Goal: Information Seeking & Learning: Learn about a topic

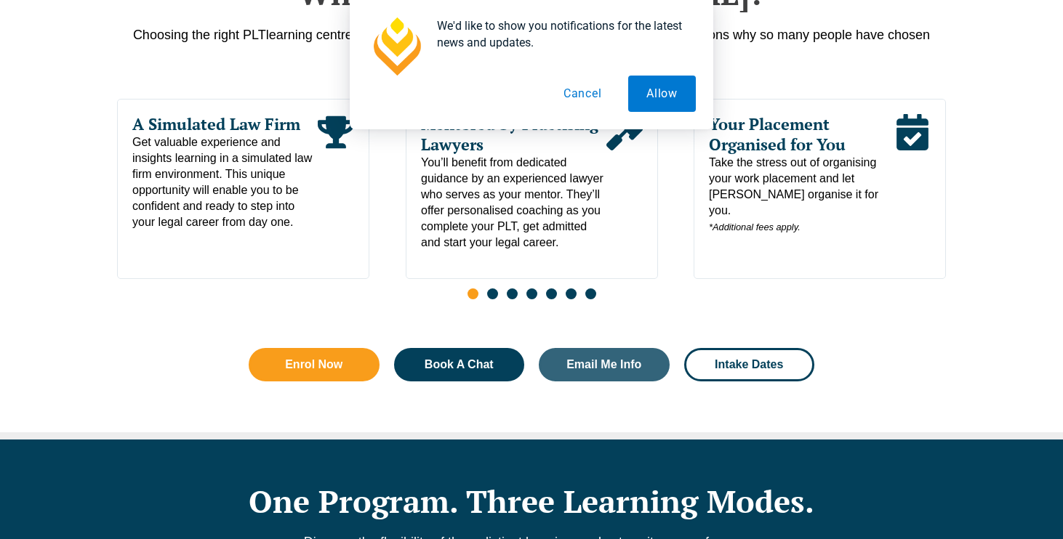
scroll to position [829, 0]
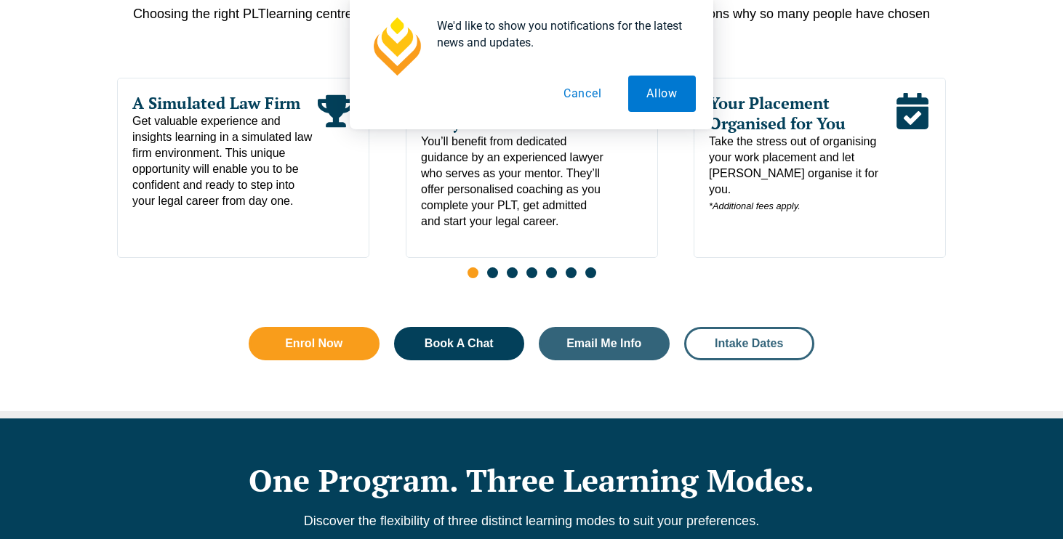
click at [764, 350] on span "Intake Dates" at bounding box center [748, 344] width 68 height 12
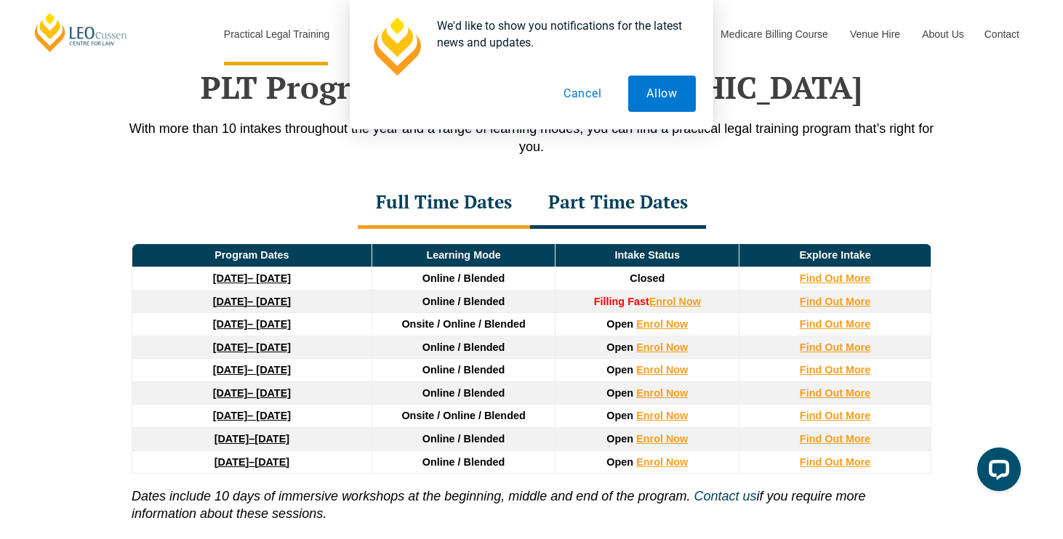
scroll to position [1897, 0]
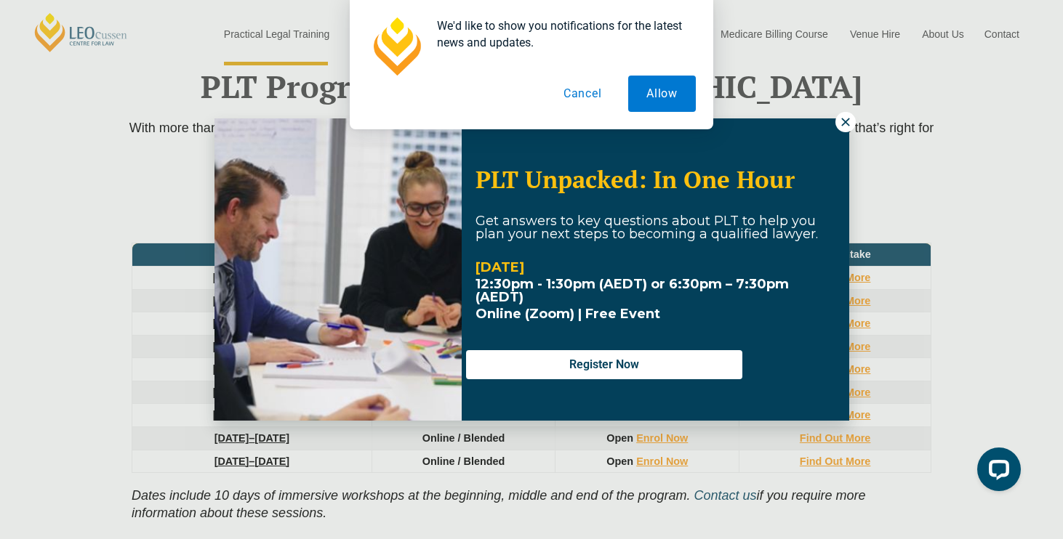
click at [839, 123] on div "We'd like to show you notifications for the latest news and updates. Allow Canc…" at bounding box center [531, 64] width 1063 height 129
click at [849, 124] on div "We'd like to show you notifications for the latest news and updates. Allow Canc…" at bounding box center [531, 64] width 1063 height 129
click at [850, 121] on div "We'd like to show you notifications for the latest news and updates. Allow Canc…" at bounding box center [531, 64] width 1063 height 129
click at [649, 96] on button "Allow" at bounding box center [662, 94] width 68 height 36
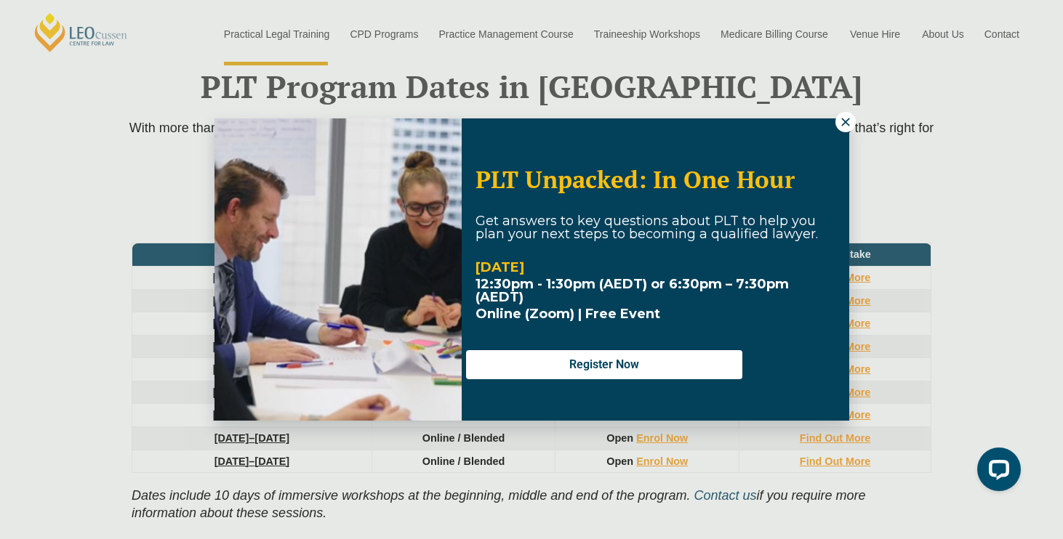
click at [844, 119] on icon at bounding box center [845, 122] width 13 height 13
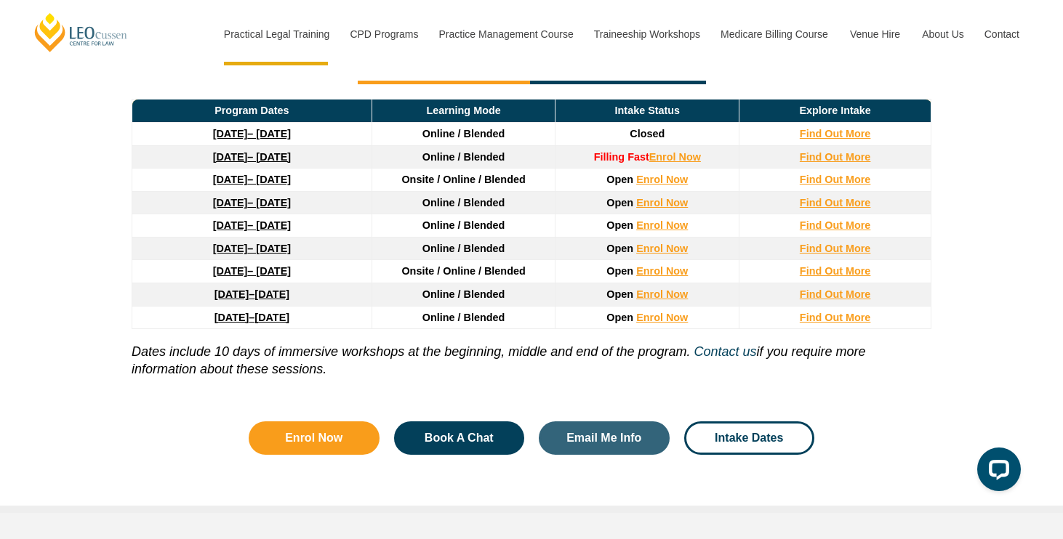
scroll to position [2039, 0]
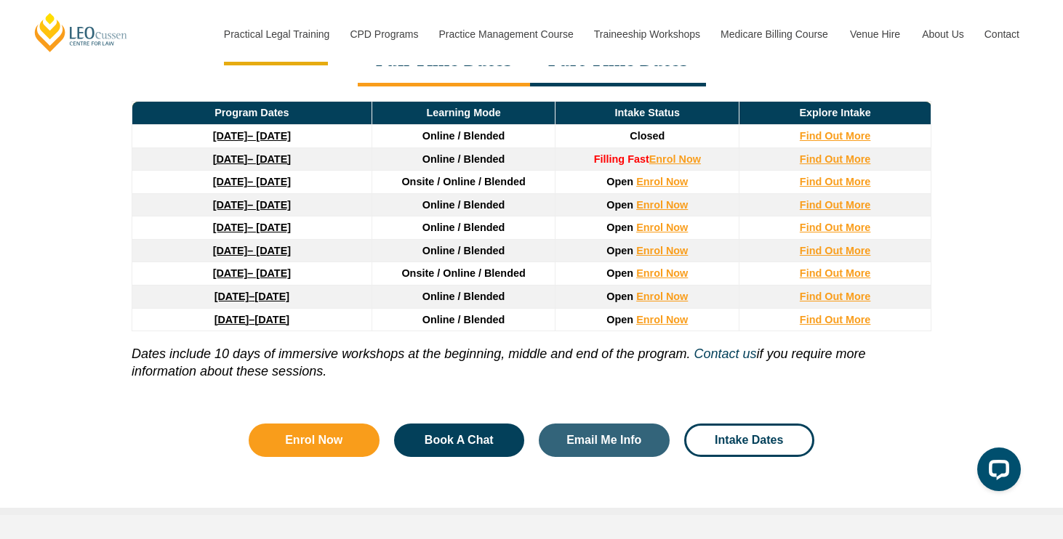
click at [267, 188] on link "27 January 2026 – 12 June 2026" at bounding box center [252, 182] width 78 height 12
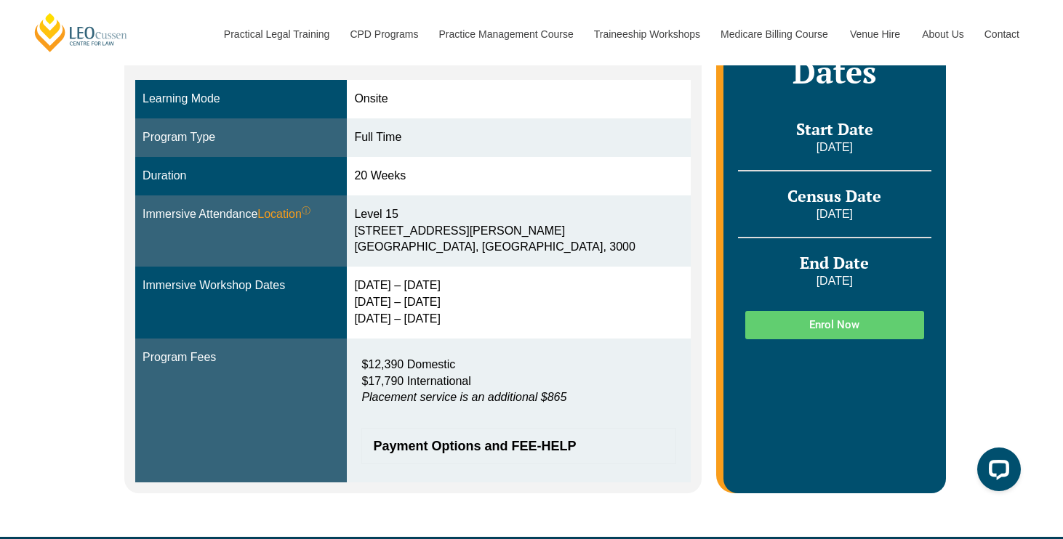
scroll to position [400, 0]
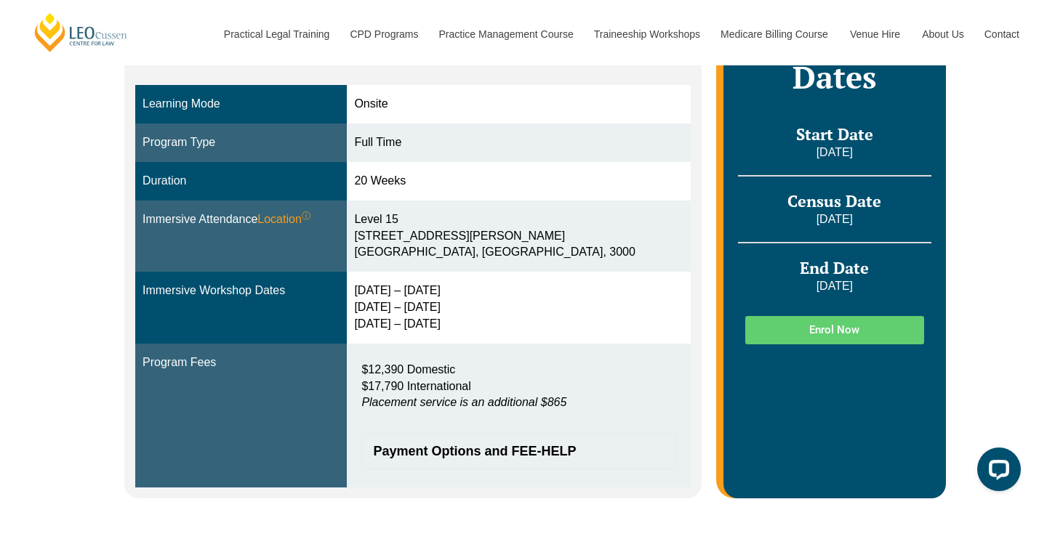
click at [453, 326] on div "2 – 5 Feb 2026 14 – 16 Apr 2026 2 – 4 Jun 2026" at bounding box center [518, 308] width 329 height 50
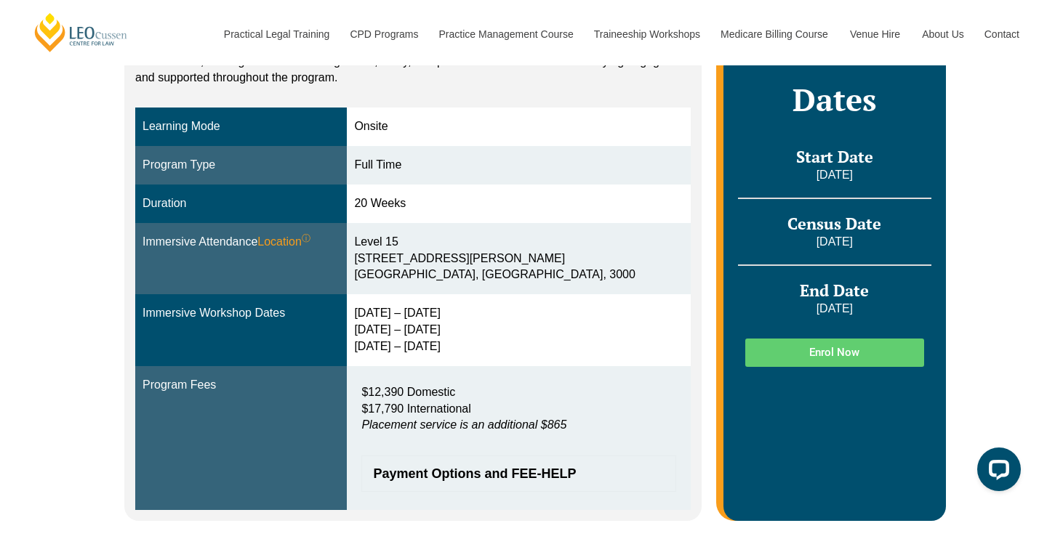
scroll to position [372, 0]
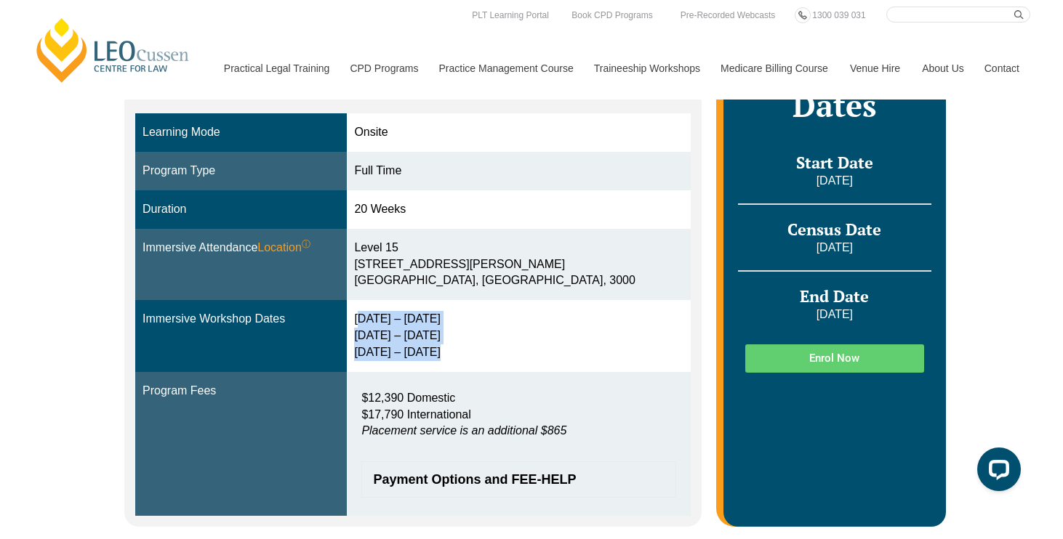
drag, startPoint x: 447, startPoint y: 358, endPoint x: 363, endPoint y: 324, distance: 90.0
click at [363, 324] on td "2 – 5 Feb 2026 14 – 16 Apr 2026 2 – 4 Jun 2026" at bounding box center [518, 336] width 343 height 72
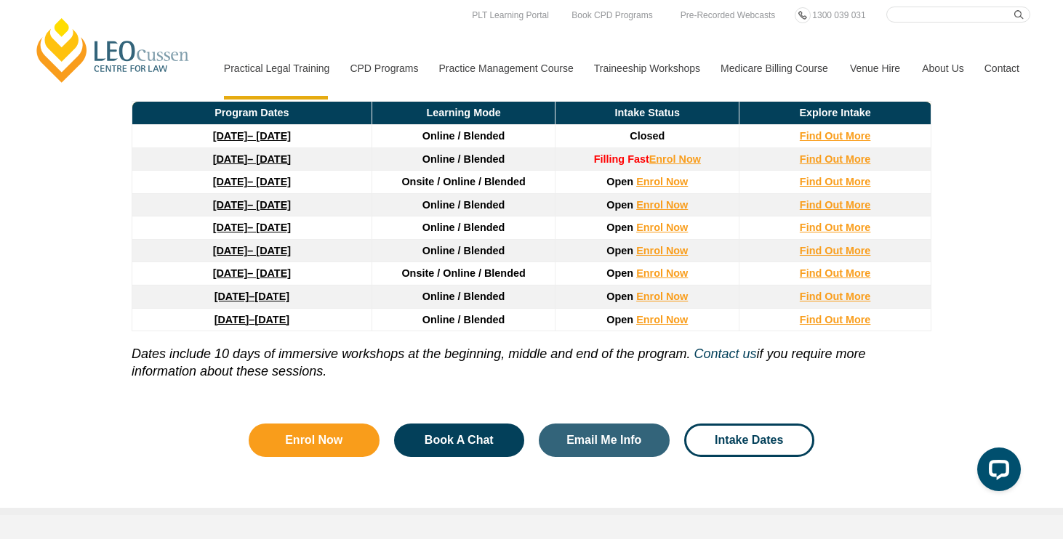
click at [291, 165] on link "8 December 2025 – 8 May 2026" at bounding box center [252, 159] width 78 height 12
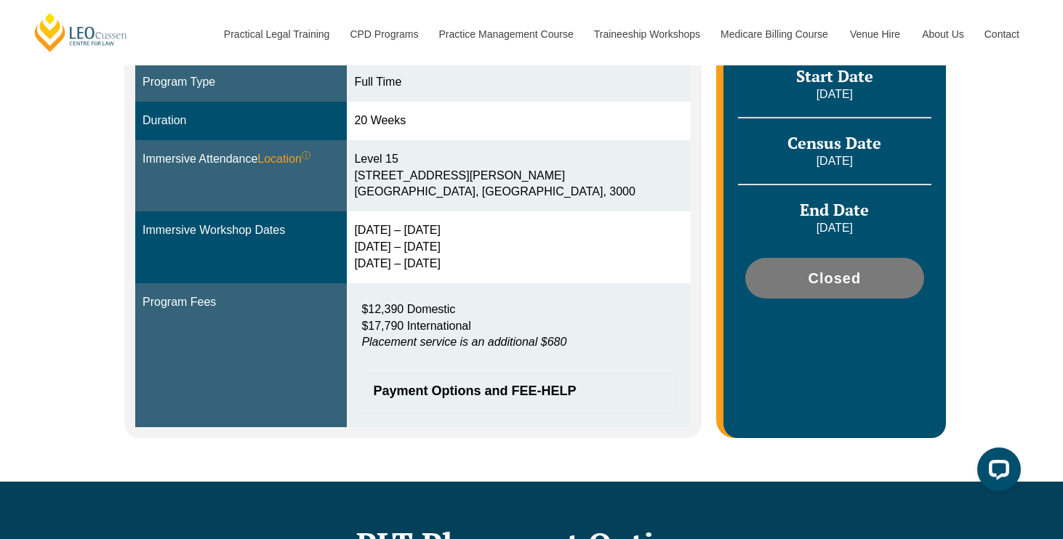
scroll to position [443, 0]
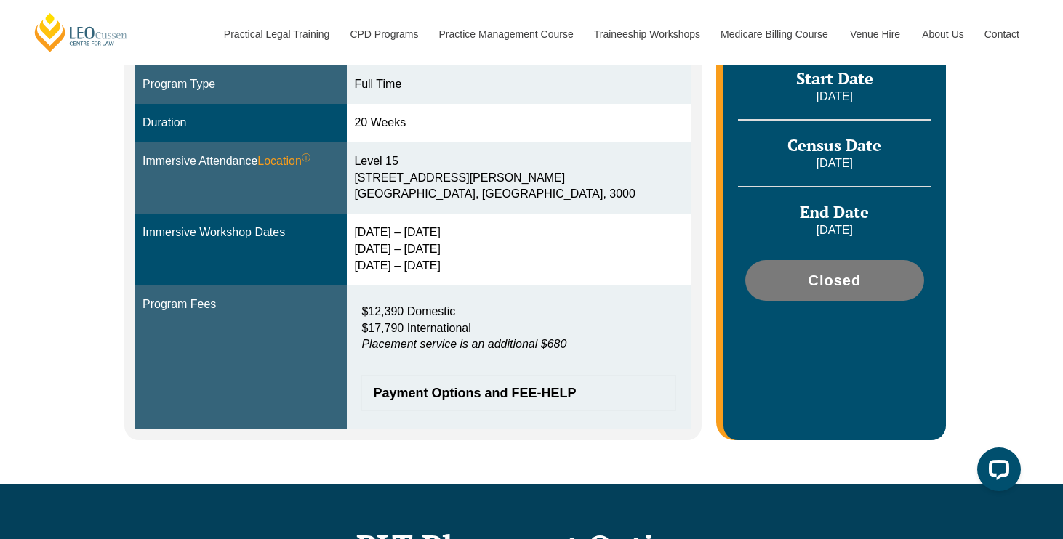
click at [334, 248] on td "Immersive Workshop Dates" at bounding box center [241, 250] width 212 height 72
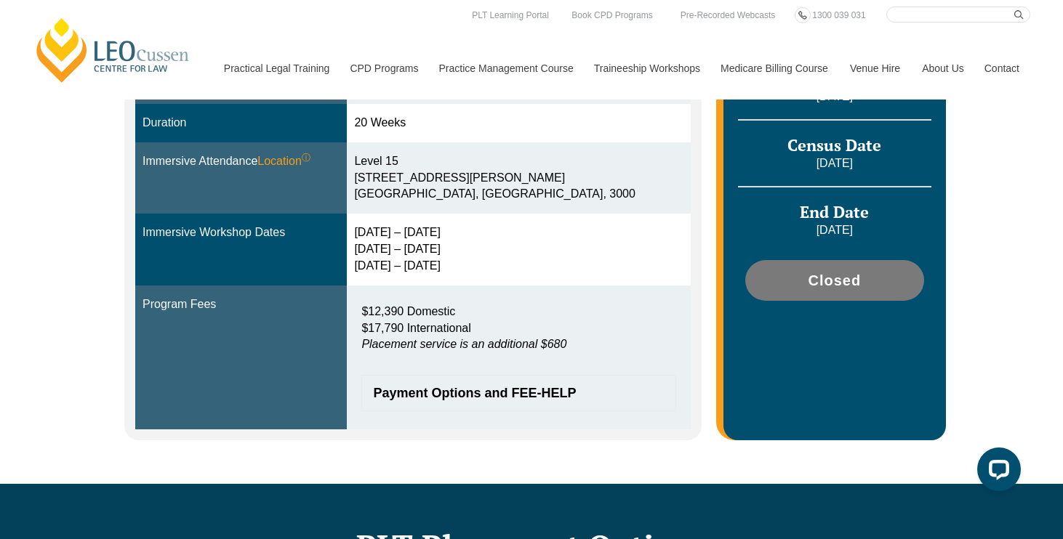
click at [294, 237] on div "Immersive Workshop Dates" at bounding box center [240, 233] width 197 height 17
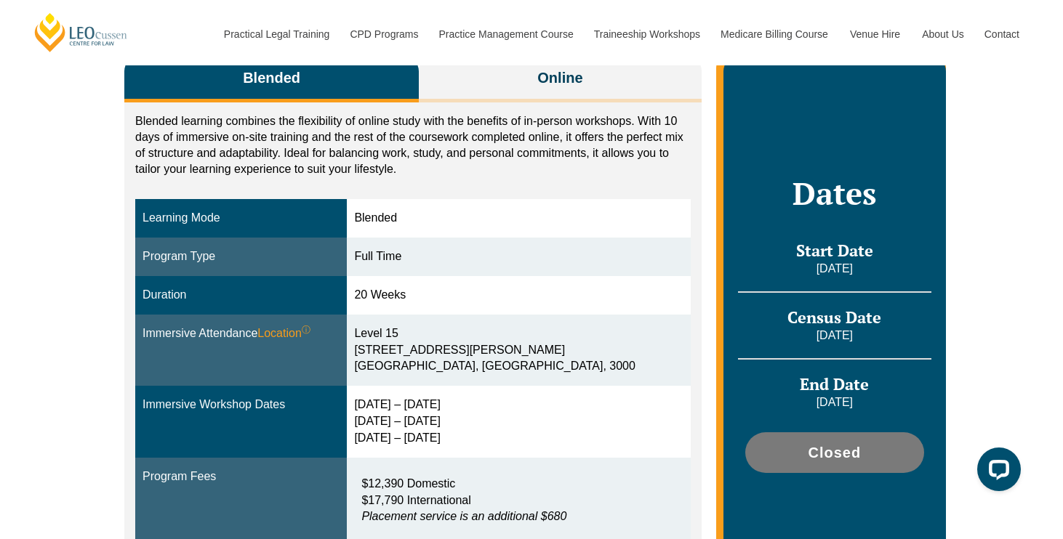
scroll to position [271, 0]
